Goal: Task Accomplishment & Management: Use online tool/utility

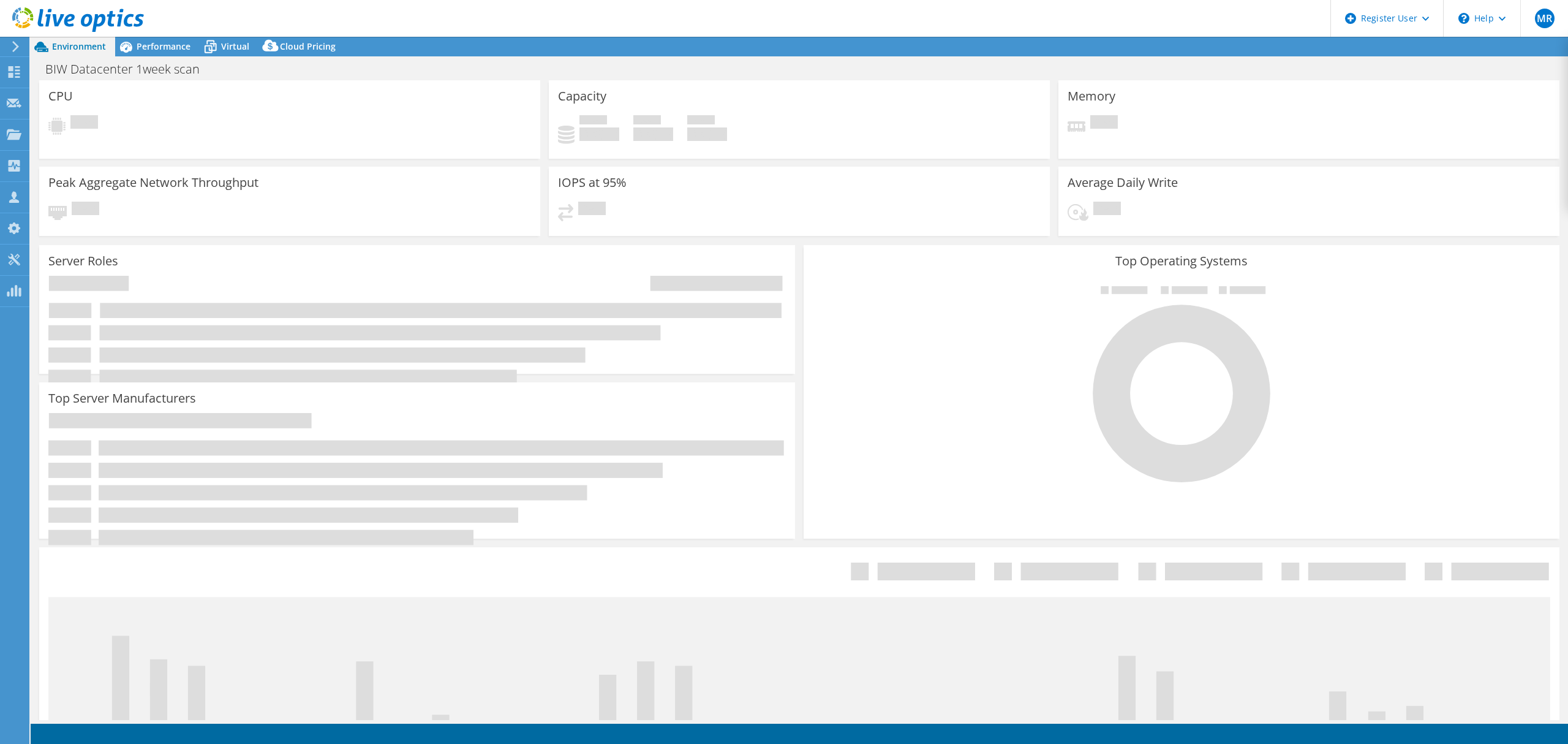
select select "USD"
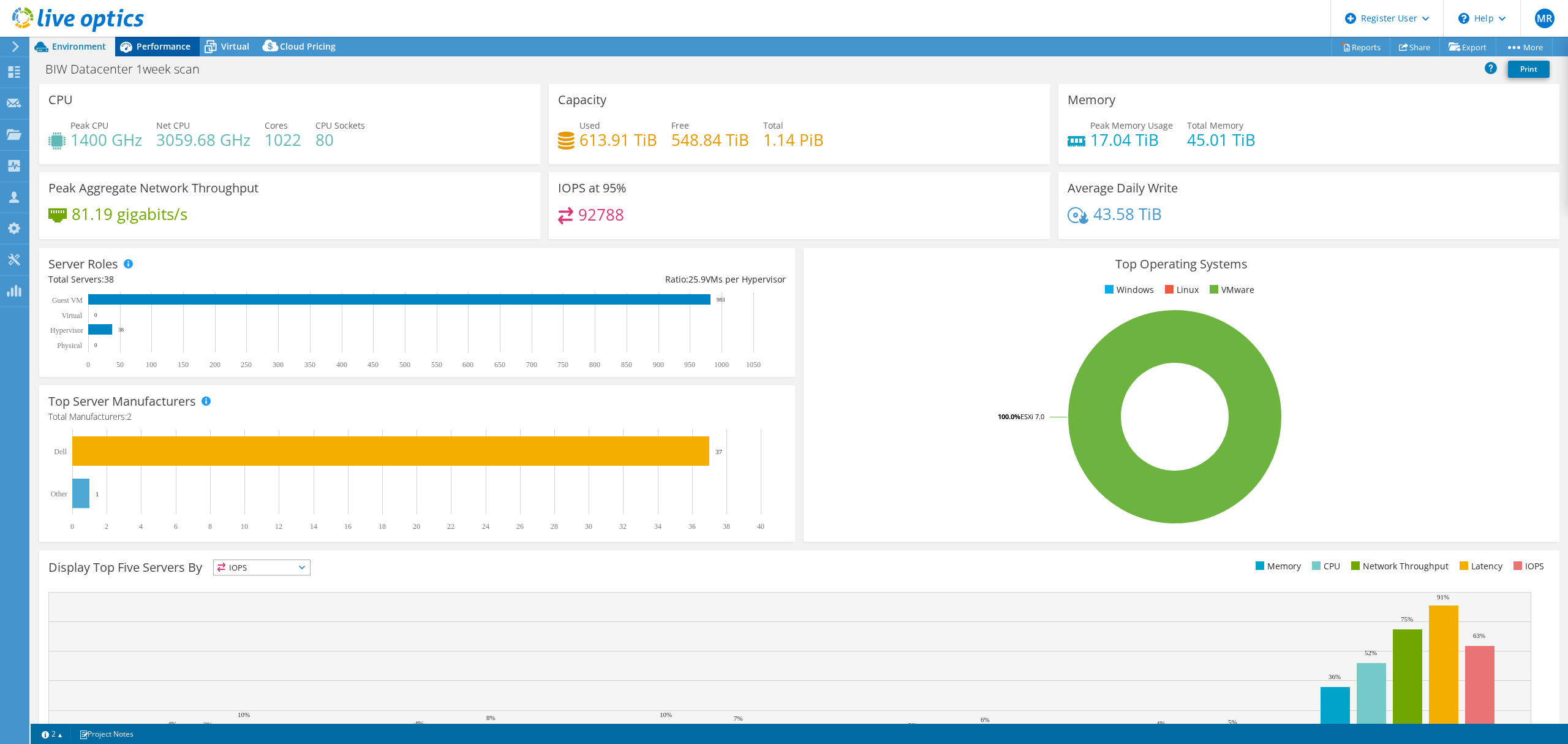
click at [150, 53] on div "Performance" at bounding box center [157, 46] width 85 height 20
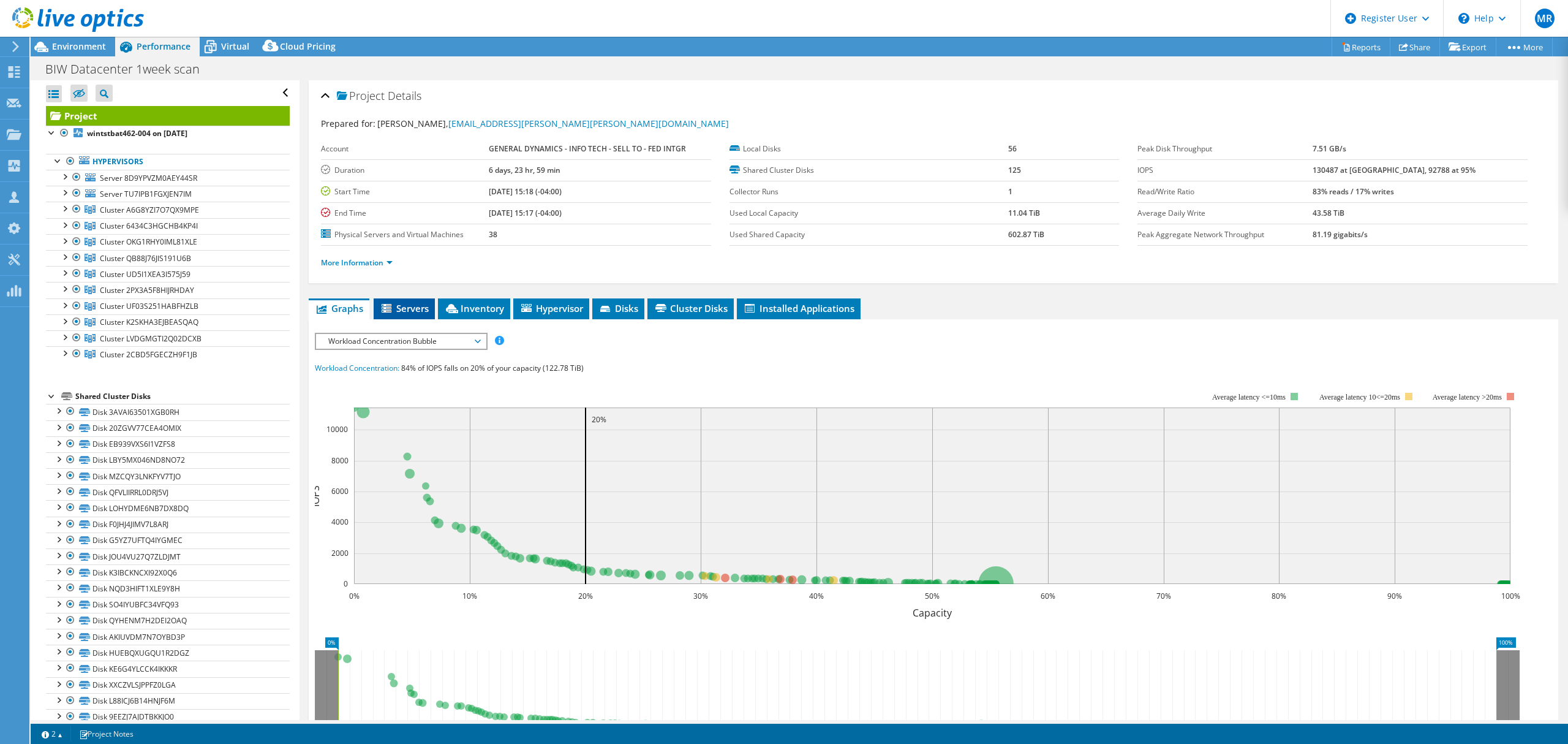
click at [402, 307] on span "Servers" at bounding box center [404, 309] width 49 height 13
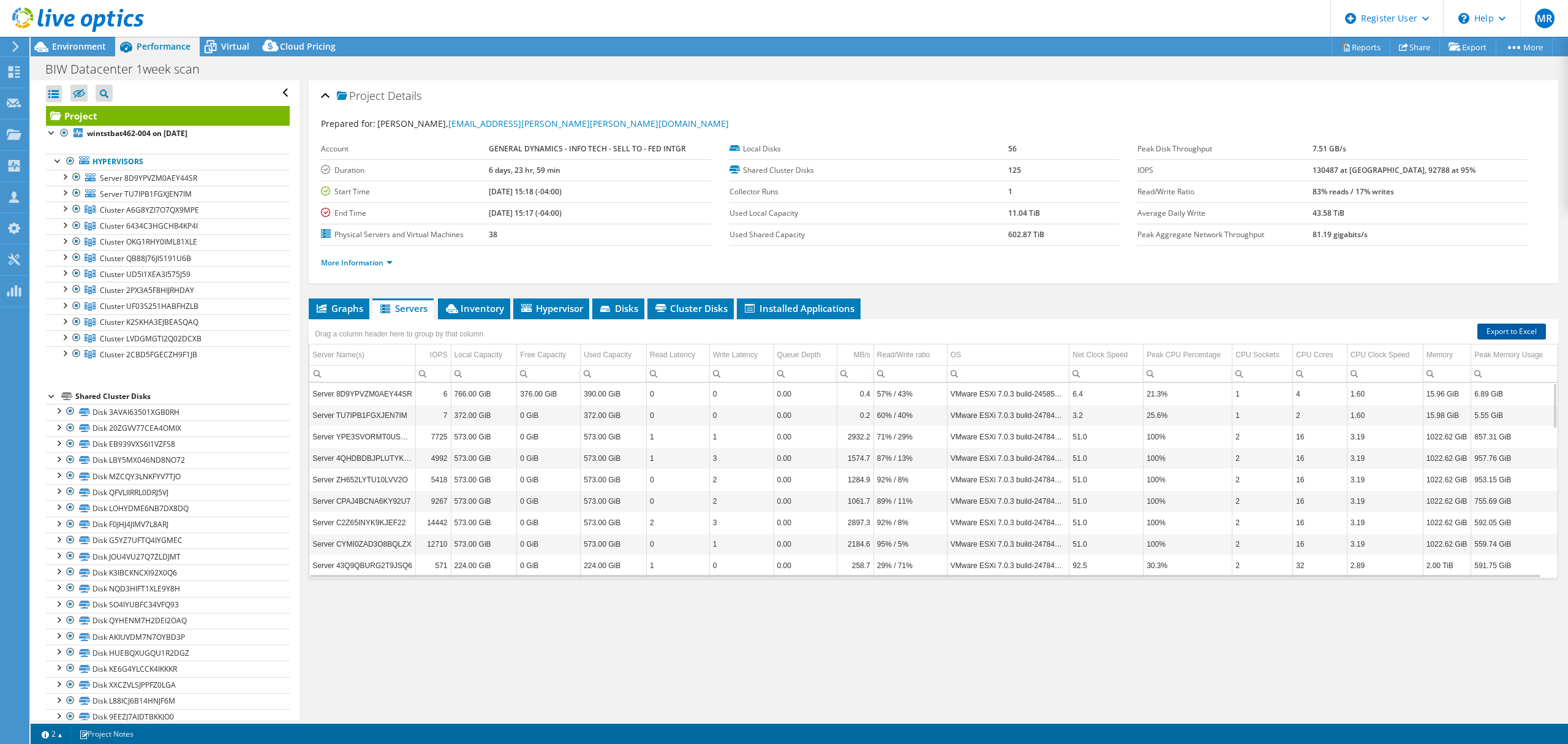
click at [1488, 332] on link "Export to Excel" at bounding box center [1512, 332] width 69 height 16
click at [942, 23] on header "MR Dell User Micaela Rios Micaela.Rios@Dell.com Dell My Profile Log Out \n Help…" at bounding box center [784, 18] width 1568 height 37
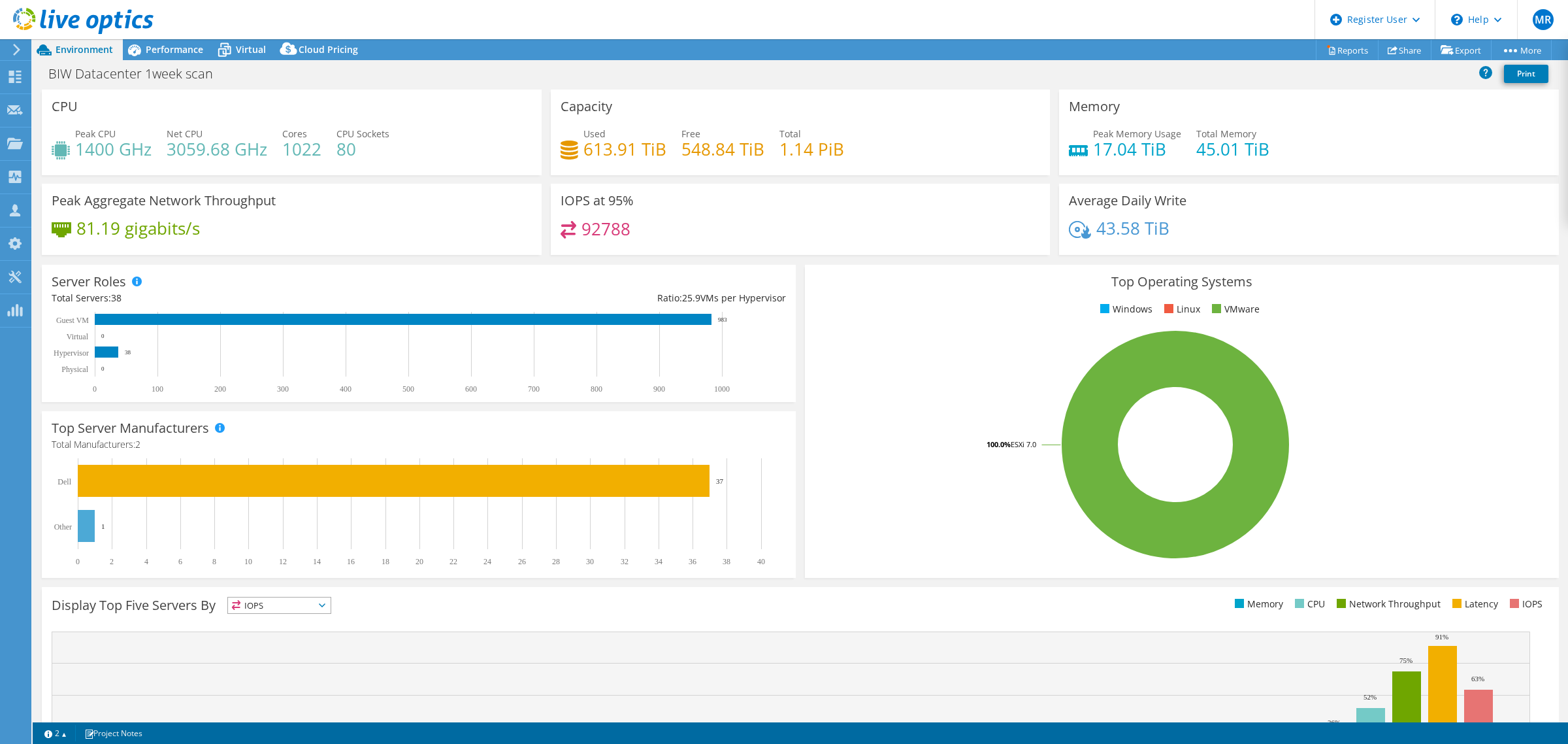
select select "USD"
